Goal: Information Seeking & Learning: Learn about a topic

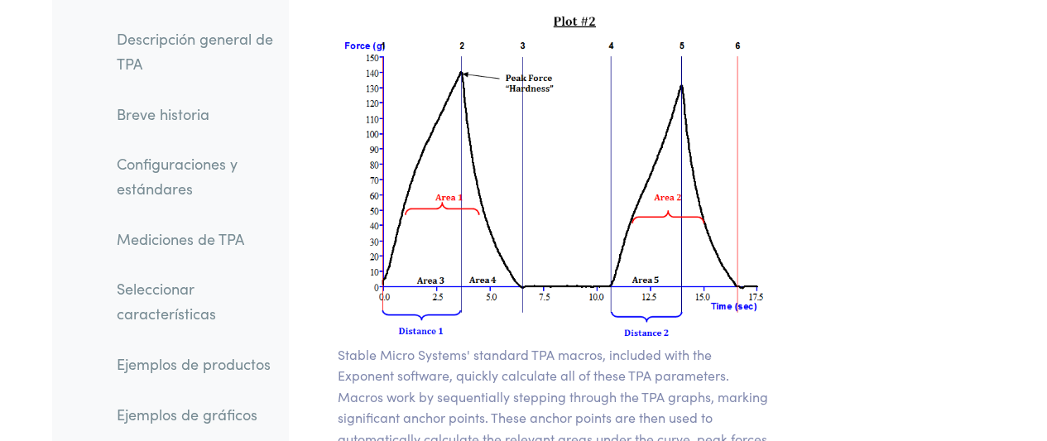
scroll to position [14393, 0]
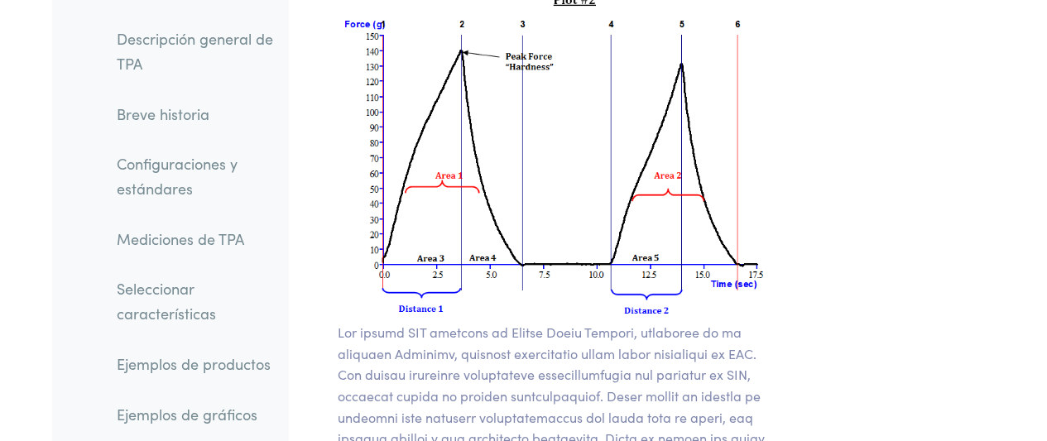
click at [142, 192] on font "Configuraciones y estándares" at bounding box center [177, 176] width 121 height 46
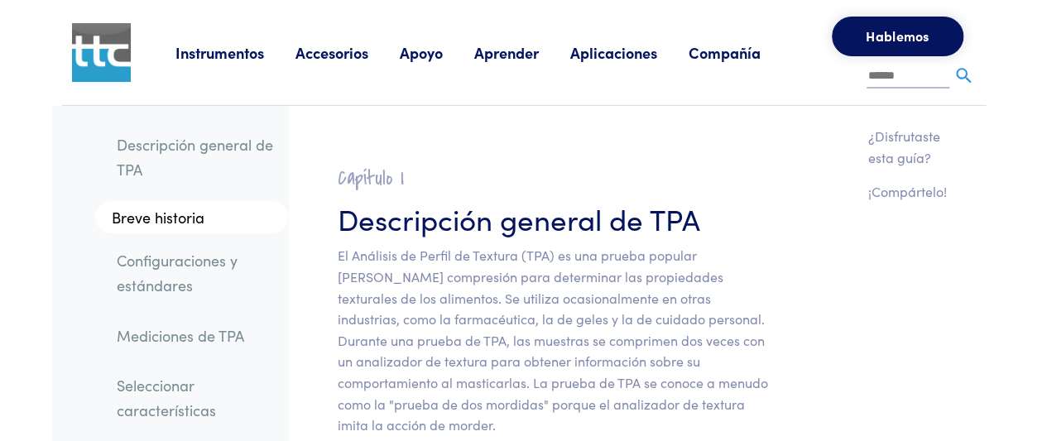
click at [165, 253] on font "Configuraciones y estándares" at bounding box center [177, 273] width 121 height 46
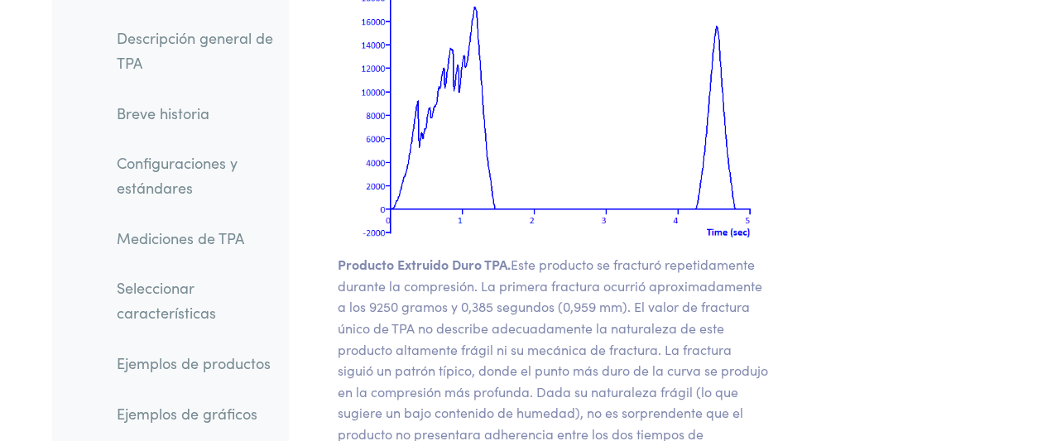
scroll to position [26163, 0]
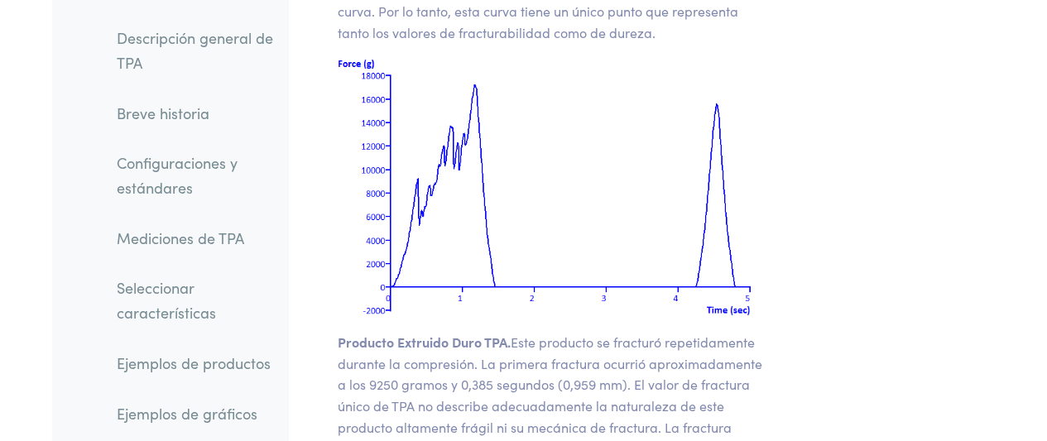
click at [180, 185] on font "Configuraciones y estándares" at bounding box center [177, 176] width 121 height 46
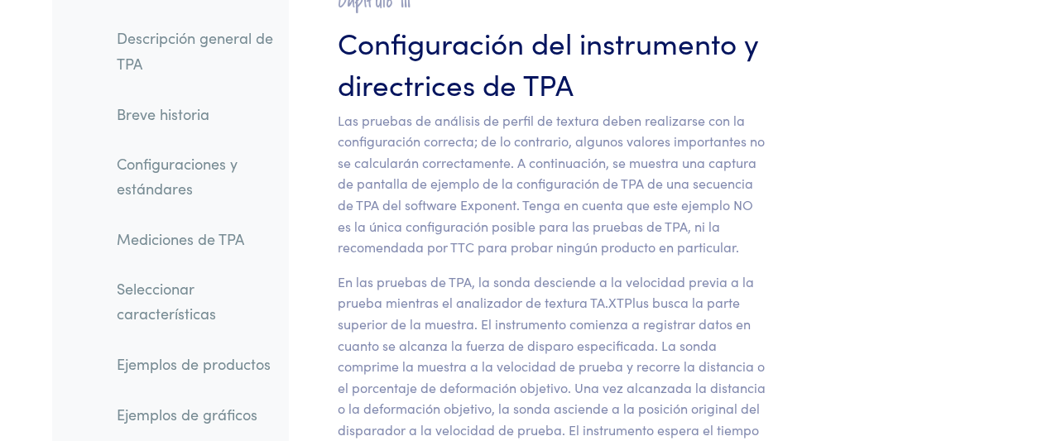
scroll to position [7795, 0]
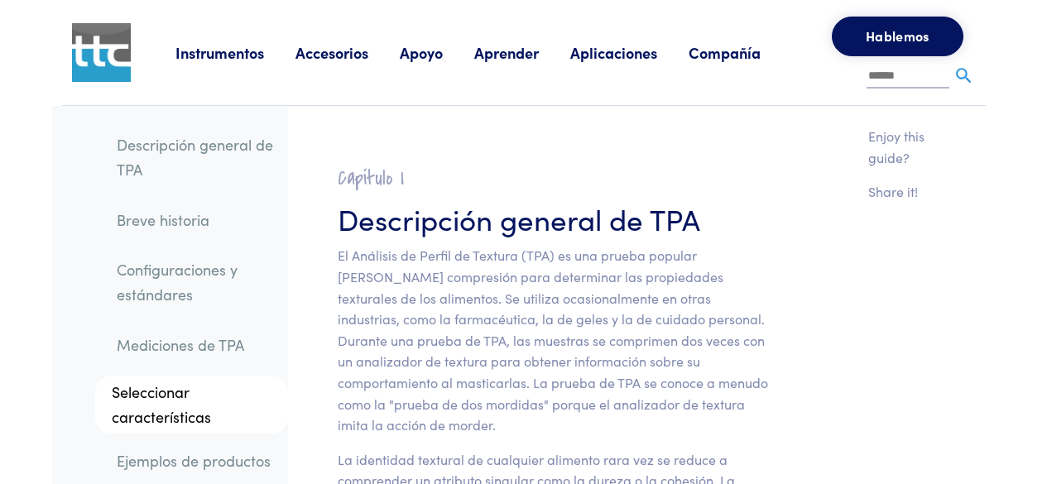
scroll to position [8016, 0]
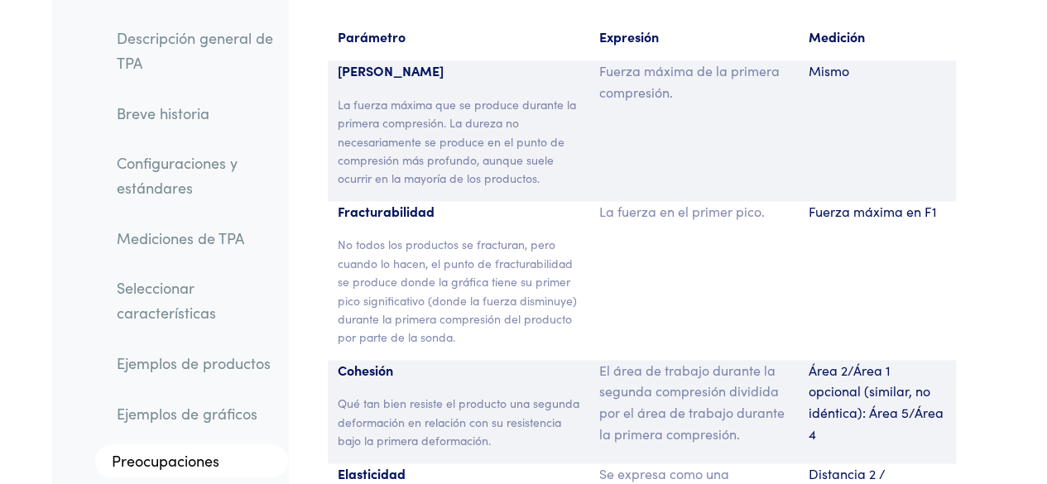
scroll to position [13750, 0]
